Goal: Go to known website: Go to known website

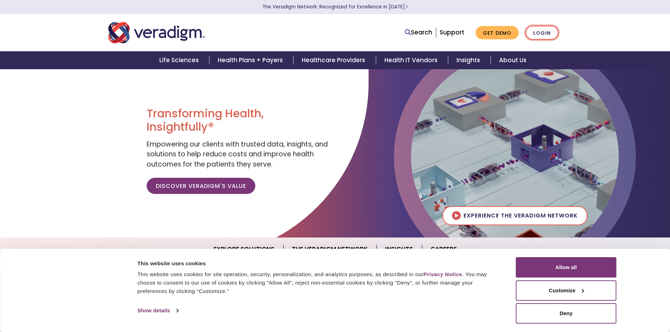
click at [536, 28] on link "Login" at bounding box center [542, 33] width 33 height 14
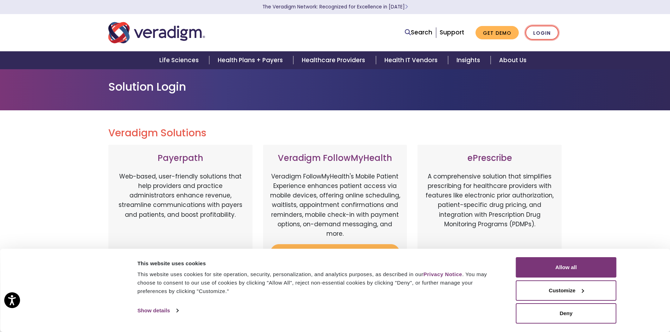
click at [554, 34] on link "Login" at bounding box center [542, 33] width 33 height 14
click at [546, 37] on link "Login" at bounding box center [542, 33] width 33 height 14
click at [579, 319] on button "Deny" at bounding box center [566, 314] width 101 height 20
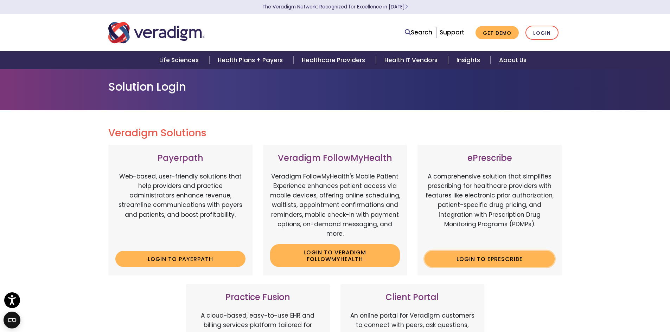
click at [443, 266] on link "Login to ePrescribe" at bounding box center [490, 259] width 130 height 16
